Goal: Task Accomplishment & Management: Use online tool/utility

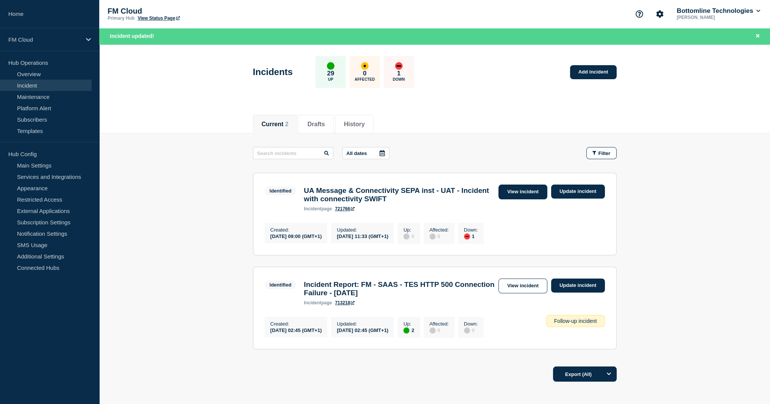
click at [532, 196] on link "View incident" at bounding box center [522, 191] width 49 height 15
click at [528, 191] on link "View incident" at bounding box center [522, 191] width 49 height 15
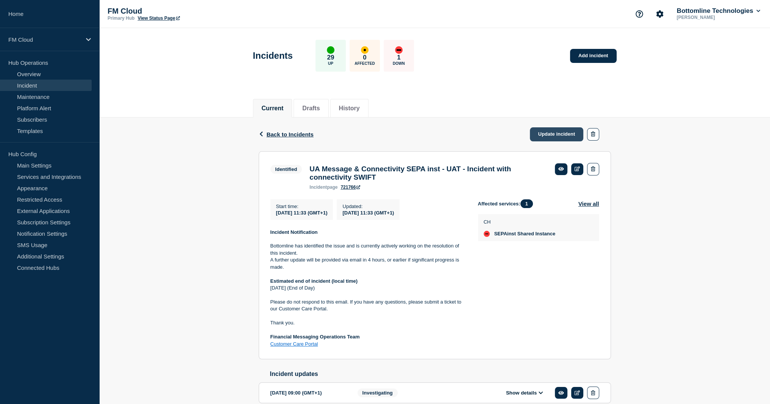
click at [562, 136] on link "Update incident" at bounding box center [557, 134] width 54 height 14
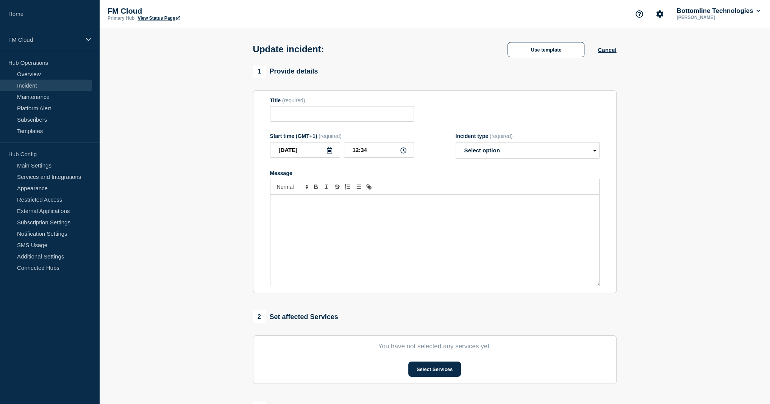
type input "UA Message & Connectivity SEPA inst - UAT - Incident with connectivity SWIFT"
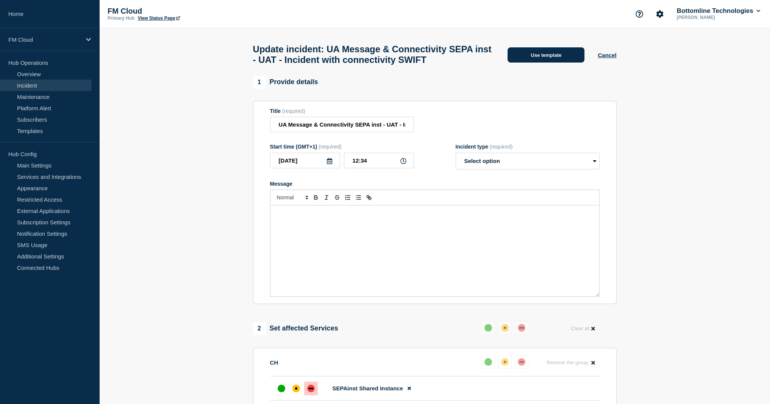
click at [542, 62] on button "Use template" at bounding box center [546, 54] width 77 height 15
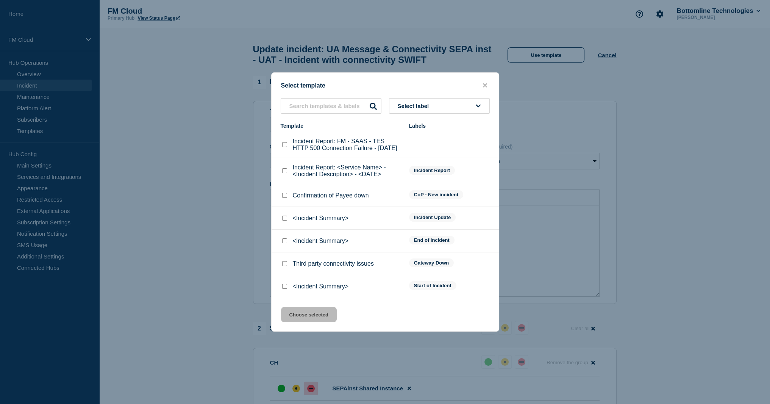
click at [285, 243] on input "<Incident Summary> checkbox" at bounding box center [284, 240] width 5 height 5
checkbox input "true"
drag, startPoint x: 306, startPoint y: 319, endPoint x: 333, endPoint y: 307, distance: 29.7
click at [307, 319] on button "Choose selected" at bounding box center [309, 314] width 56 height 15
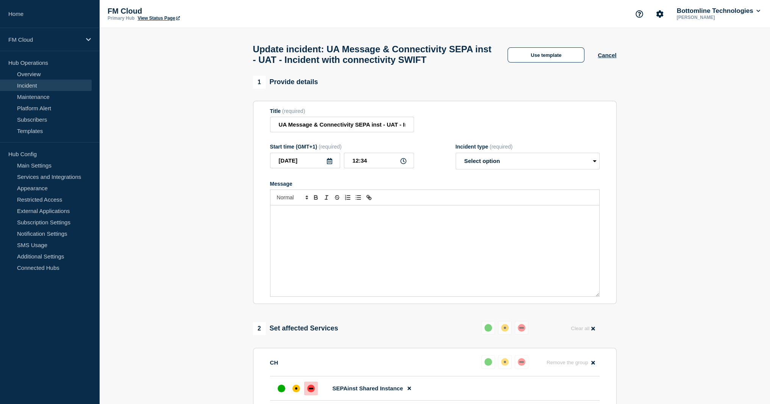
select select "resolved"
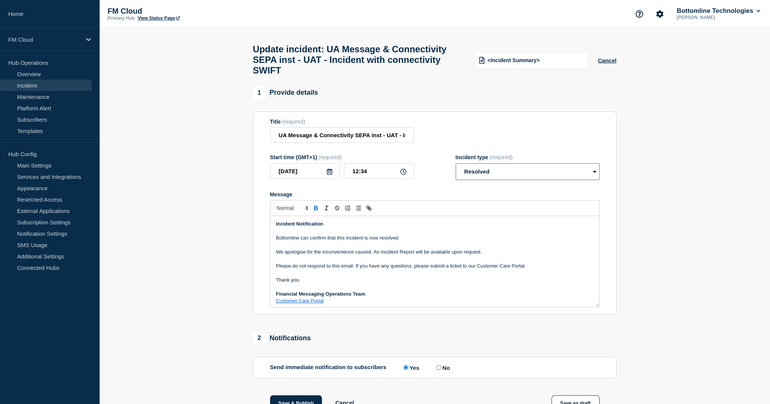
click at [489, 178] on select "Select option Investigating Identified Monitoring Resolved" at bounding box center [528, 171] width 144 height 17
click at [490, 178] on select "Select option Investigating Identified Monitoring Resolved" at bounding box center [528, 171] width 144 height 17
click at [329, 255] on p "We apologise for the inconvenience caused. An Incident Report will be available…" at bounding box center [434, 251] width 317 height 7
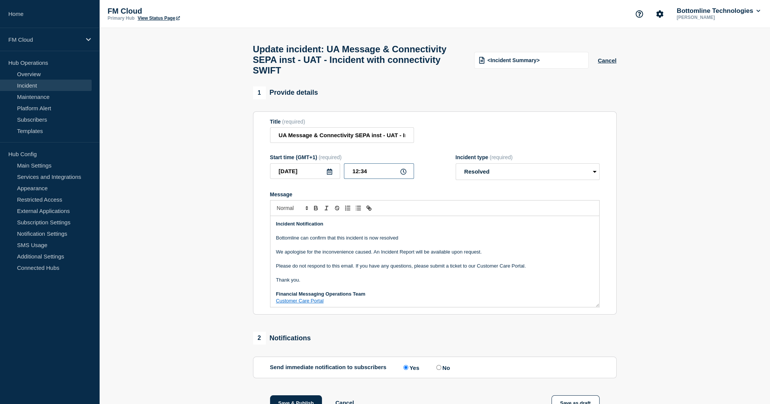
click at [352, 178] on input "12:34" at bounding box center [379, 171] width 70 height 16
type input "12:00"
click at [400, 241] on p "Bottomline can confirm that this incident is now resolved" at bounding box center [434, 237] width 317 height 7
click at [456, 241] on p "Bottomline can confirm that this incident with SWIFT Connectivy is now resolved," at bounding box center [434, 237] width 317 height 7
drag, startPoint x: 401, startPoint y: 244, endPoint x: 406, endPoint y: 248, distance: 6.7
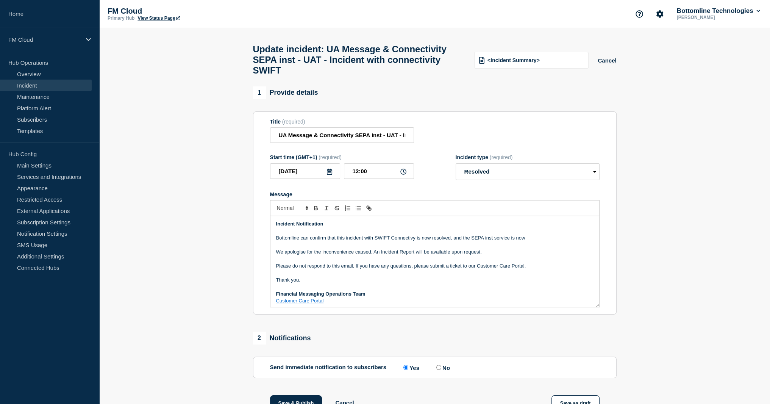
click at [402, 248] on p "Message" at bounding box center [434, 245] width 317 height 7
click at [408, 241] on p "Bottomline can confirm that this incident with SWIFT Connectivy is now resolved…" at bounding box center [434, 237] width 317 height 7
click at [451, 276] on p "Message" at bounding box center [434, 272] width 317 height 7
click at [478, 241] on p "Bottomline can confirm that this incident with SWIFT Connectivity is now resolv…" at bounding box center [434, 237] width 317 height 7
click at [485, 241] on p "Bottomline can confirm that this incident with SWIFT Connectivity is now resolv…" at bounding box center [434, 237] width 317 height 7
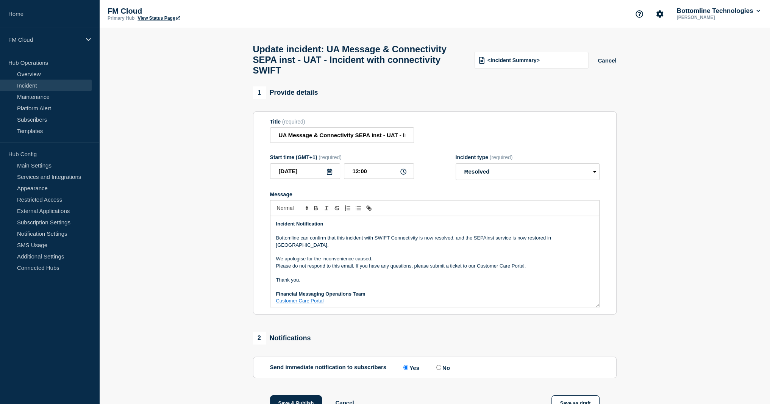
click at [540, 245] on p "Bottomline can confirm that this incident with SWIFT Connectivity is now resolv…" at bounding box center [434, 241] width 317 height 14
drag, startPoint x: 540, startPoint y: 245, endPoint x: 450, endPoint y: 220, distance: 93.4
click at [450, 220] on div "Incident Notification Bottomline can confirm that this incident with SWIFT Conn…" at bounding box center [435, 253] width 330 height 107
copy div "Incident Notification Bottomline can confirm that this incident with SWIFT Conn…"
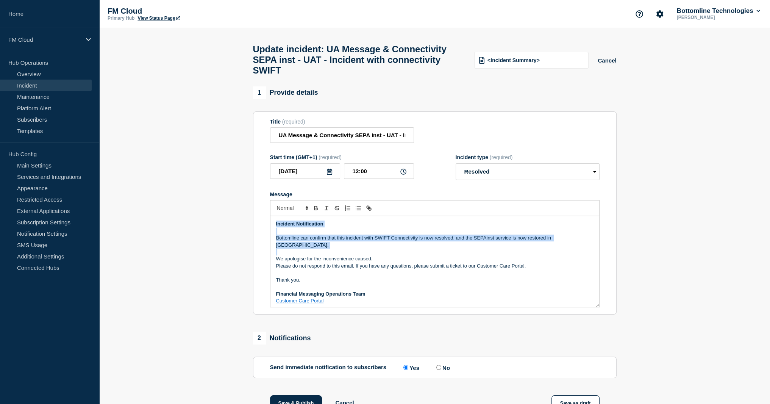
click at [353, 249] on p "Message" at bounding box center [434, 251] width 317 height 7
click at [353, 247] on p "Bottomline can confirm that this incident with SWIFT Connectivity is now resolv…" at bounding box center [434, 241] width 317 height 14
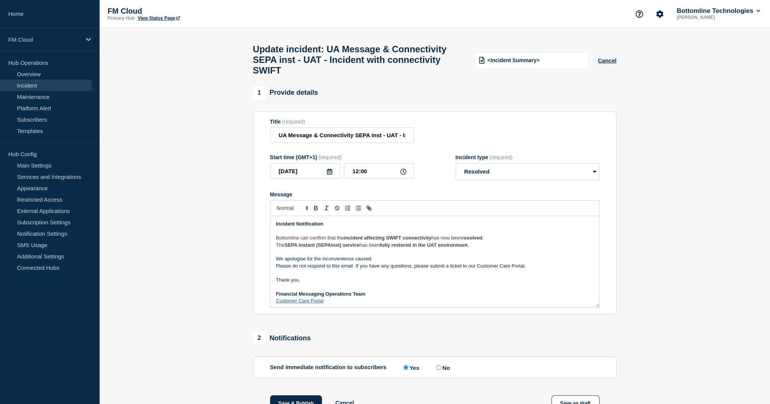
click at [314, 227] on strong "Incident Notification" at bounding box center [299, 224] width 47 height 6
click at [503, 239] on p "Bottomline can confirm that the incident affecting SWIFT connectivity has now b…" at bounding box center [434, 236] width 317 height 7
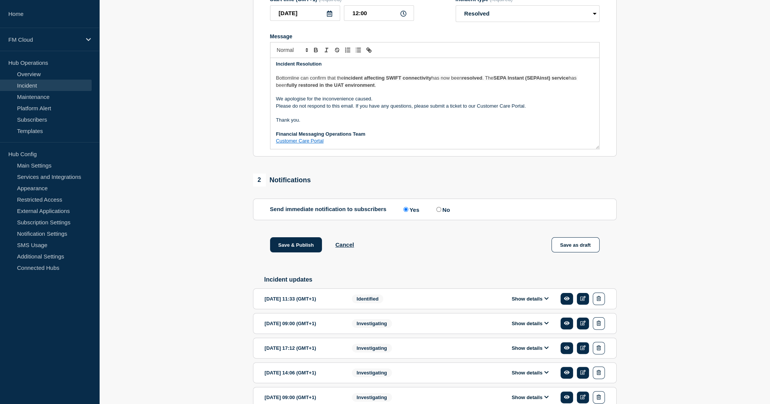
scroll to position [205, 0]
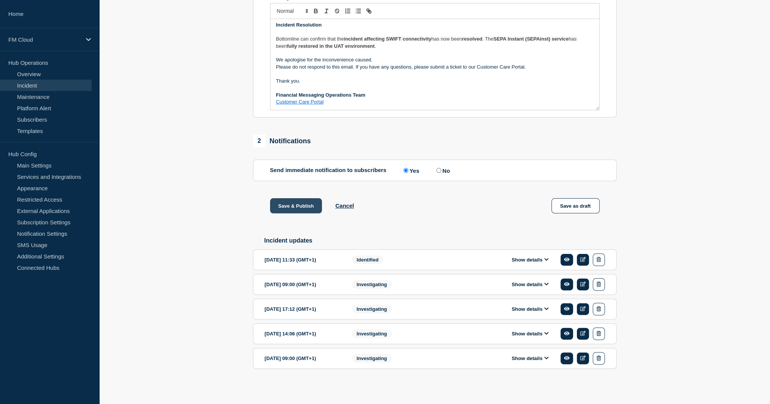
click at [309, 206] on button "Save & Publish" at bounding box center [296, 205] width 52 height 15
